Goal: Navigation & Orientation: Find specific page/section

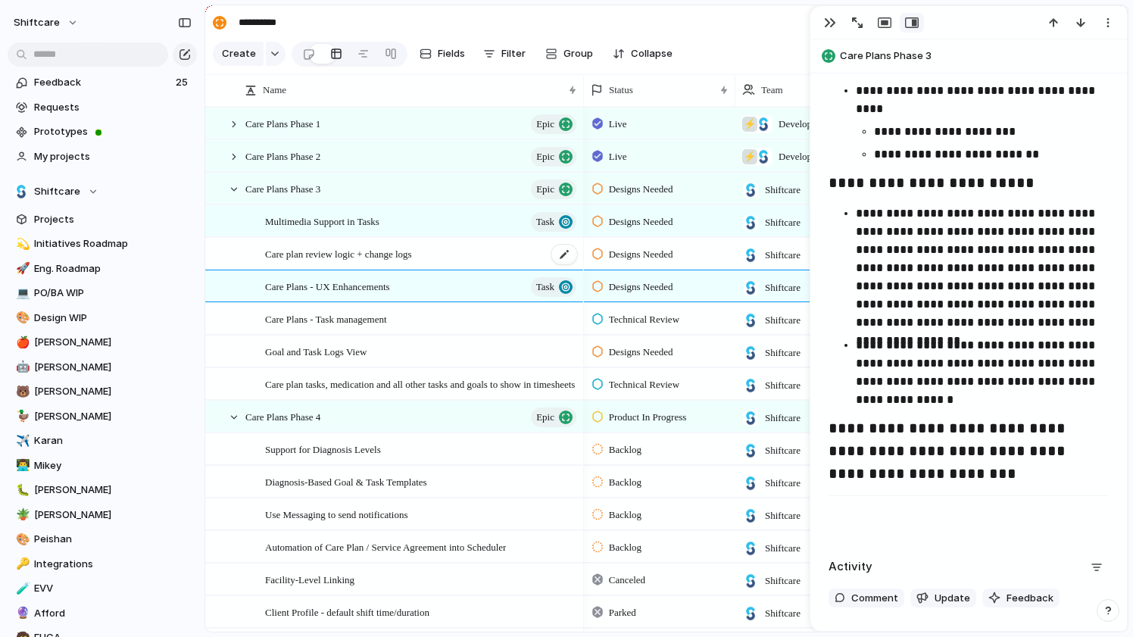
click at [412, 245] on span "Care plan review logic + change logs" at bounding box center [338, 253] width 147 height 17
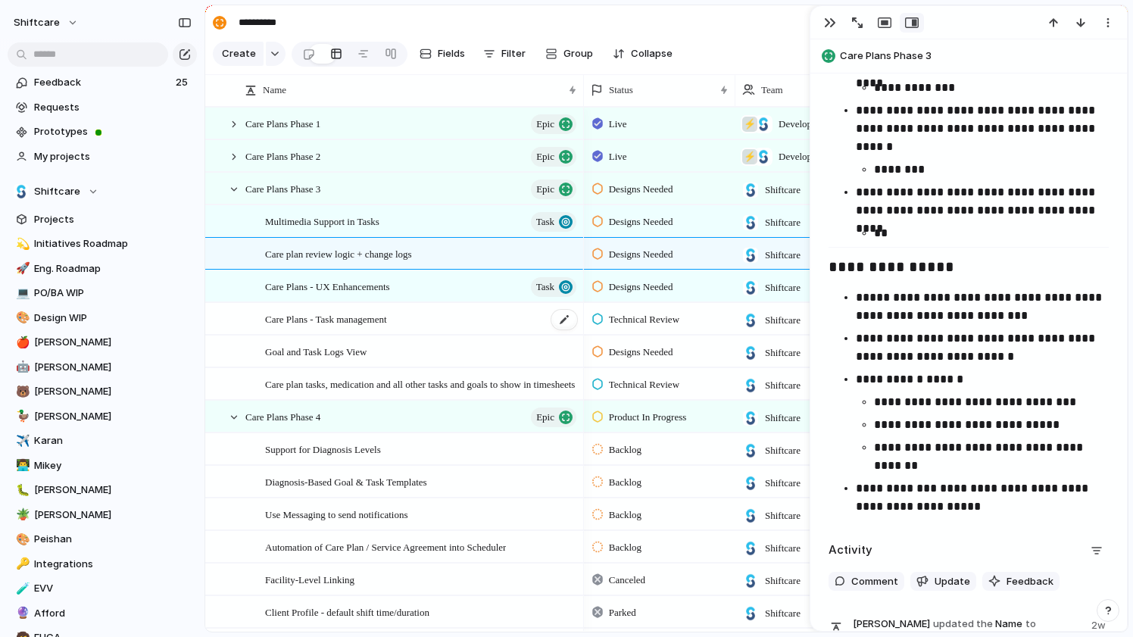
click at [387, 321] on span "Care Plans - Task management" at bounding box center [326, 318] width 122 height 17
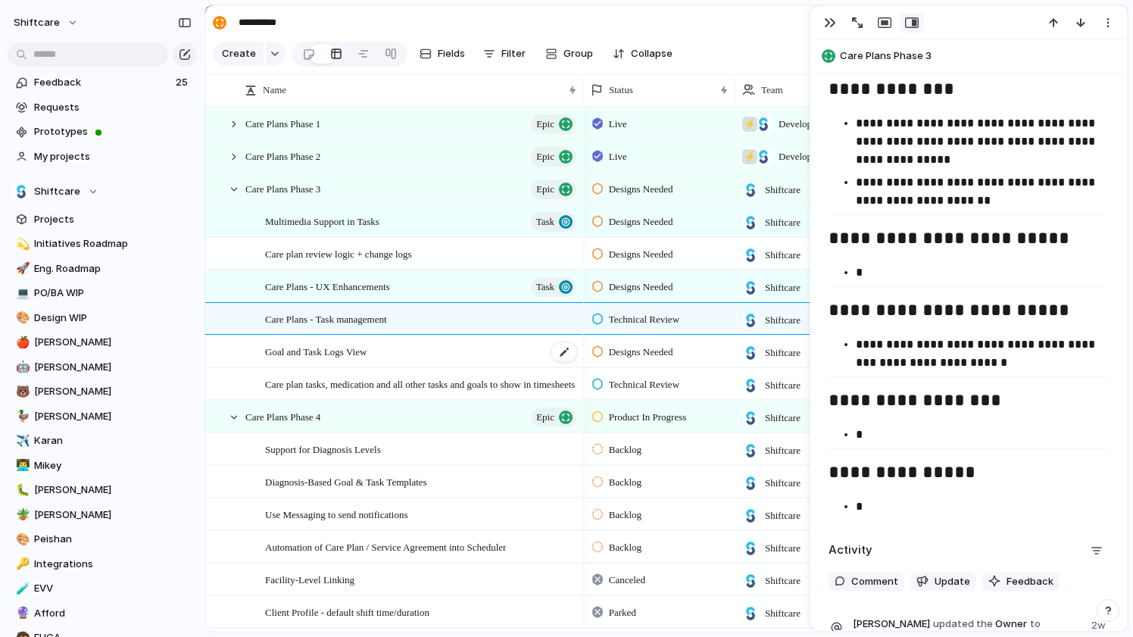
click at [421, 365] on div "Goal and Task Logs View" at bounding box center [421, 351] width 313 height 31
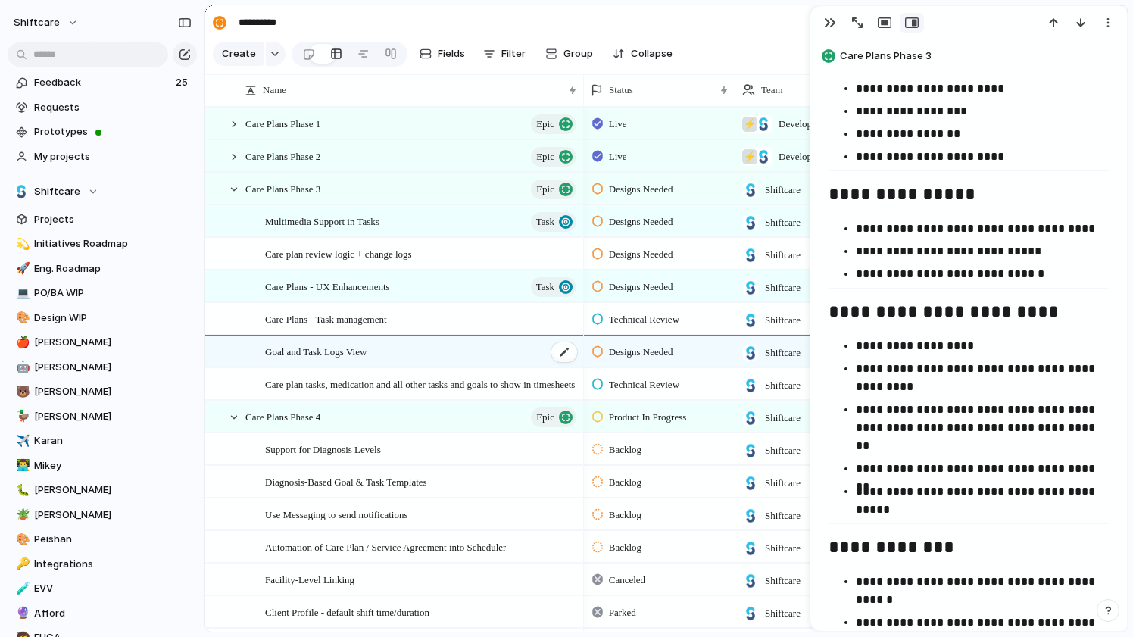
scroll to position [3007, 0]
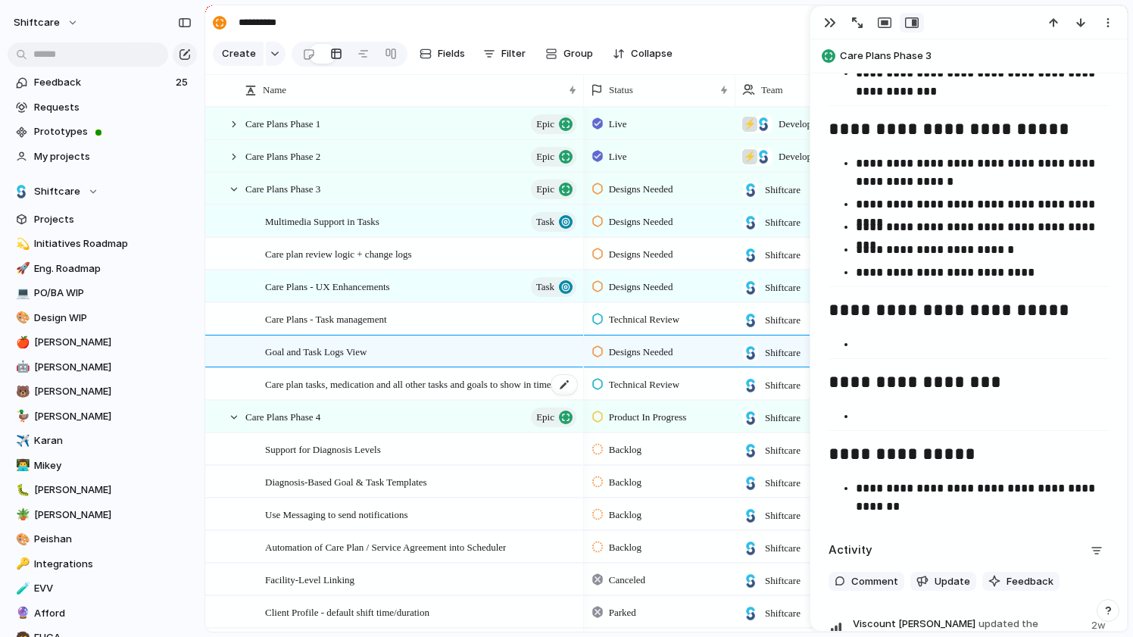
click at [424, 388] on span "Care plan tasks, medication and all other tasks and goals to show in timesheets" at bounding box center [420, 383] width 310 height 17
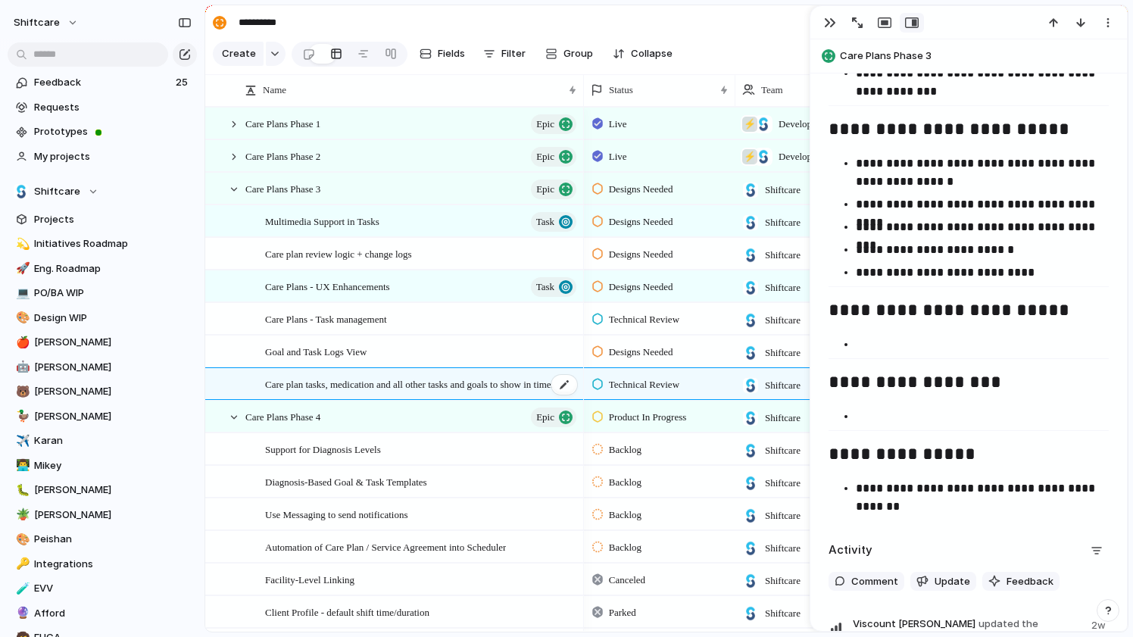
scroll to position [3312, 0]
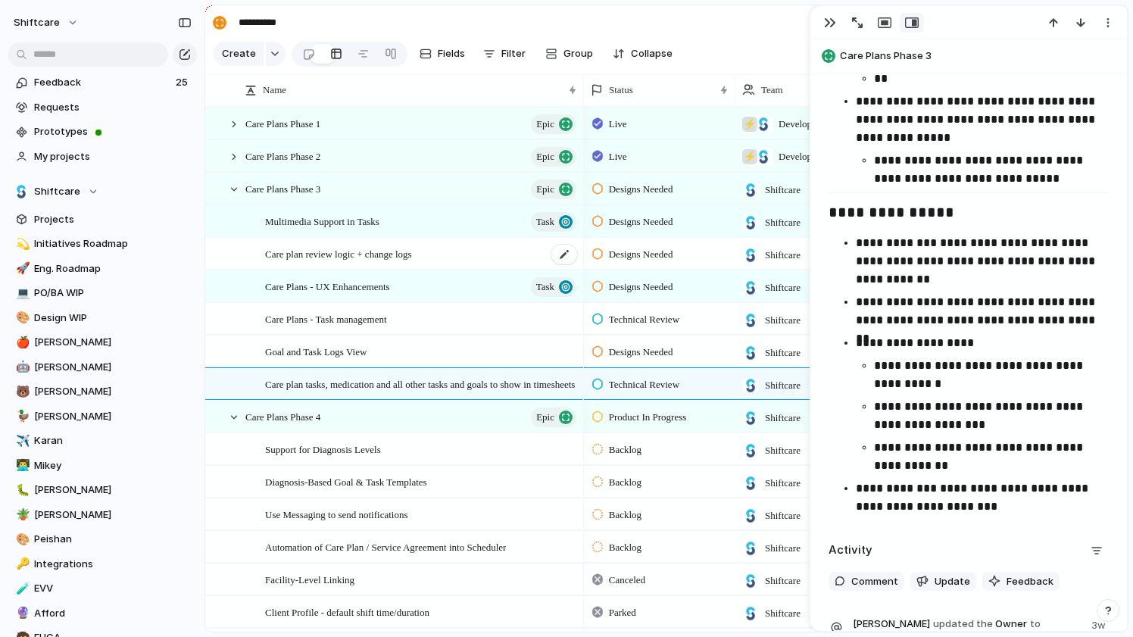
click at [401, 246] on span "Care plan review logic + change logs" at bounding box center [338, 253] width 147 height 17
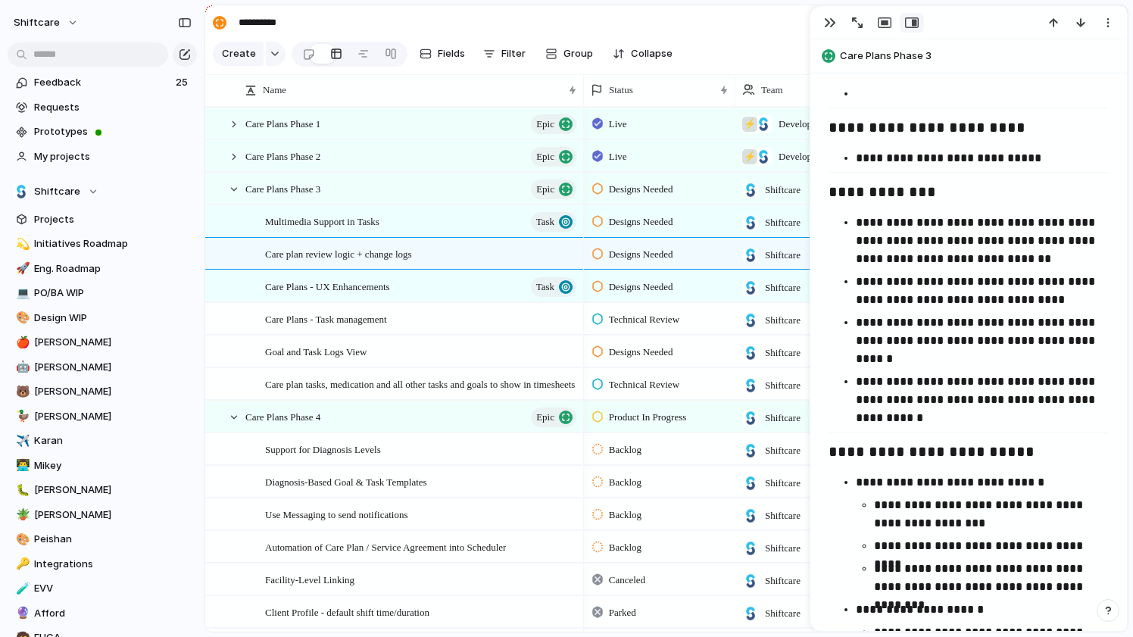
scroll to position [2671, 0]
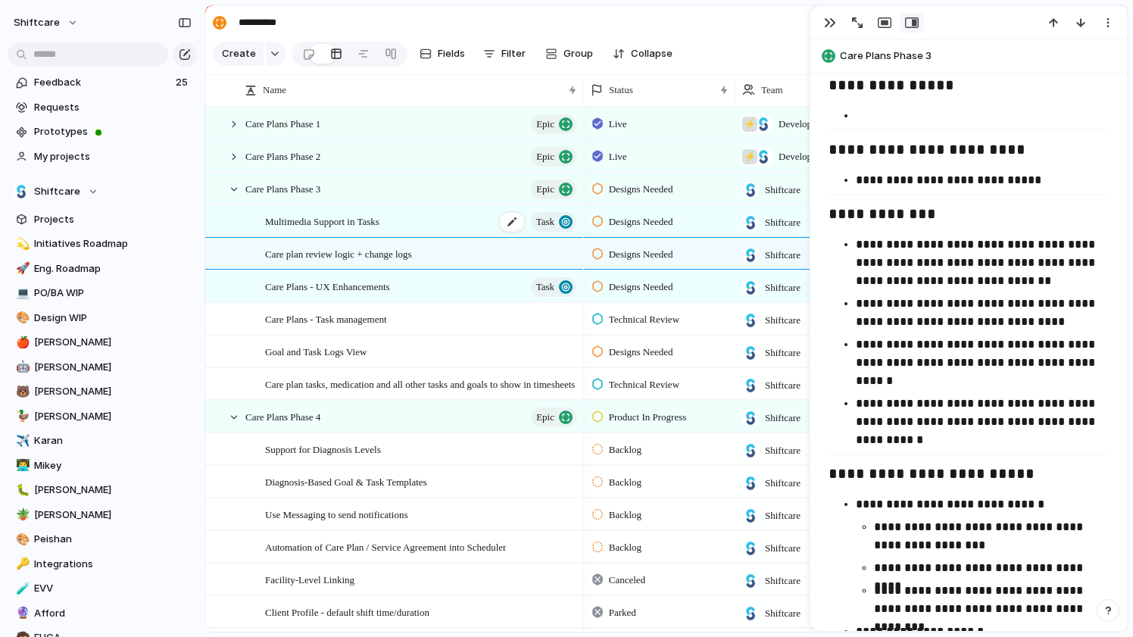
click at [379, 228] on span "Multimedia Support in Tasks" at bounding box center [322, 220] width 114 height 17
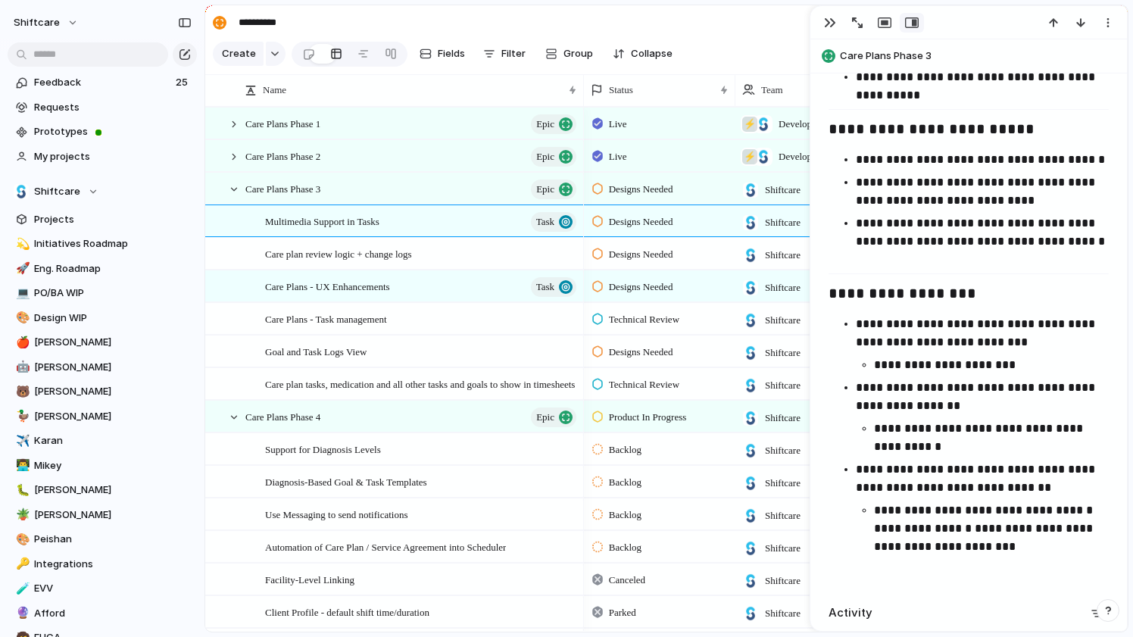
scroll to position [3172, 0]
